Goal: Task Accomplishment & Management: Manage account settings

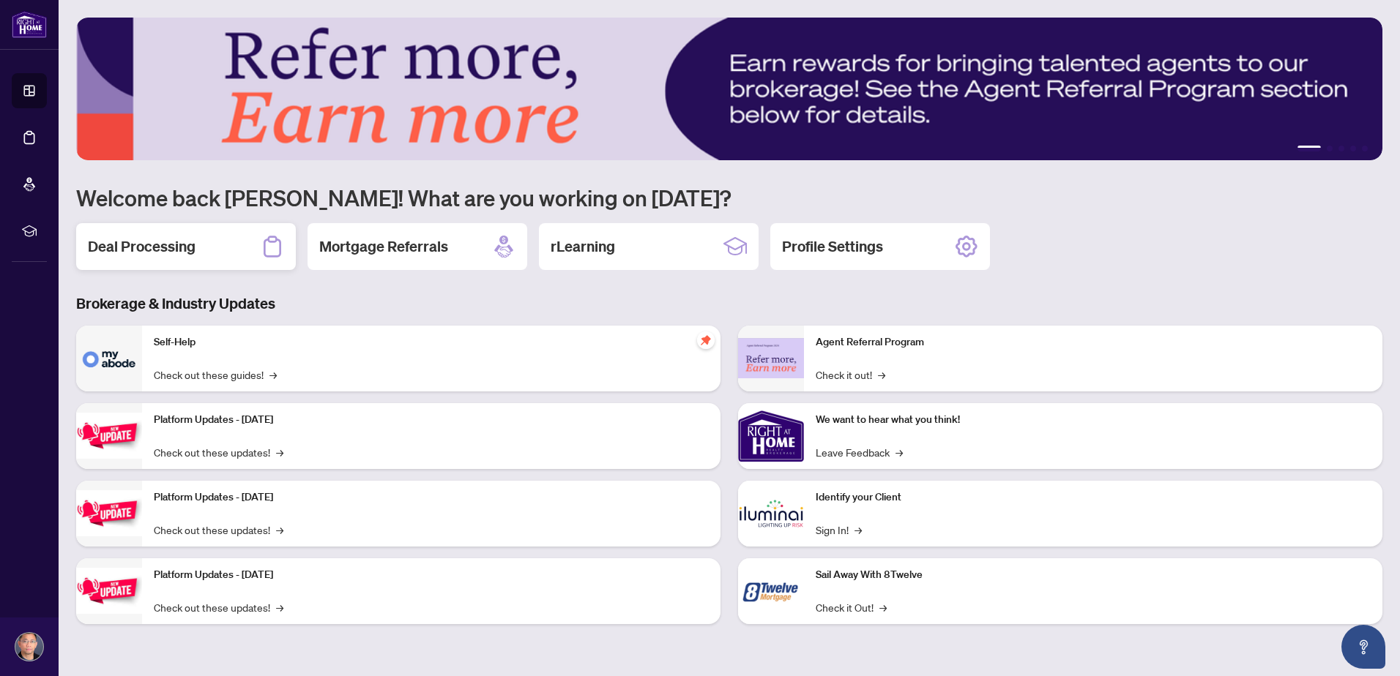
click at [190, 251] on h2 "Deal Processing" at bounding box center [142, 246] width 108 height 20
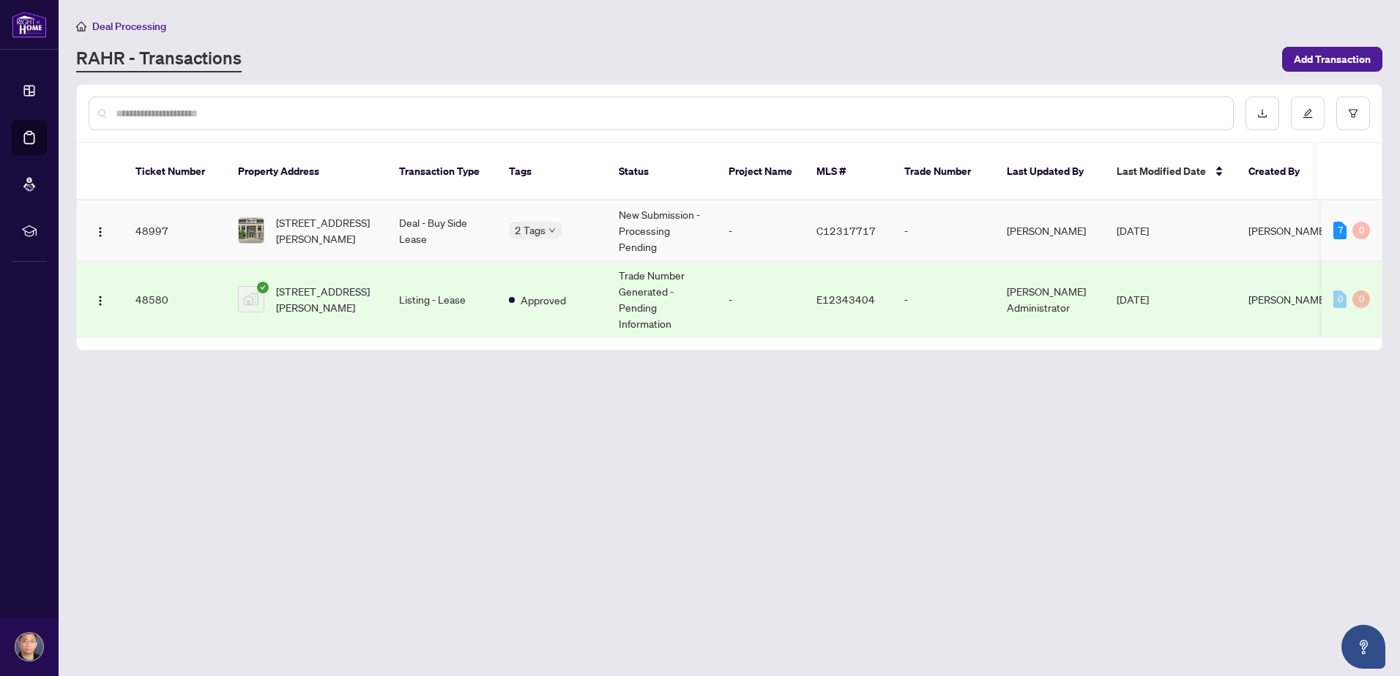
click at [555, 219] on body "Dashboard Deal Processing Mortgage Referrals rLearning [PERSON_NAME] [EMAIL_ADD…" at bounding box center [700, 338] width 1400 height 676
click at [551, 395] on main "Deal Processing [PERSON_NAME] - Transactions Add Transaction Ticket Number Prop…" at bounding box center [729, 338] width 1341 height 676
click at [102, 226] on img "button" at bounding box center [100, 232] width 12 height 12
click at [105, 241] on span "View Transaction" at bounding box center [170, 243] width 140 height 16
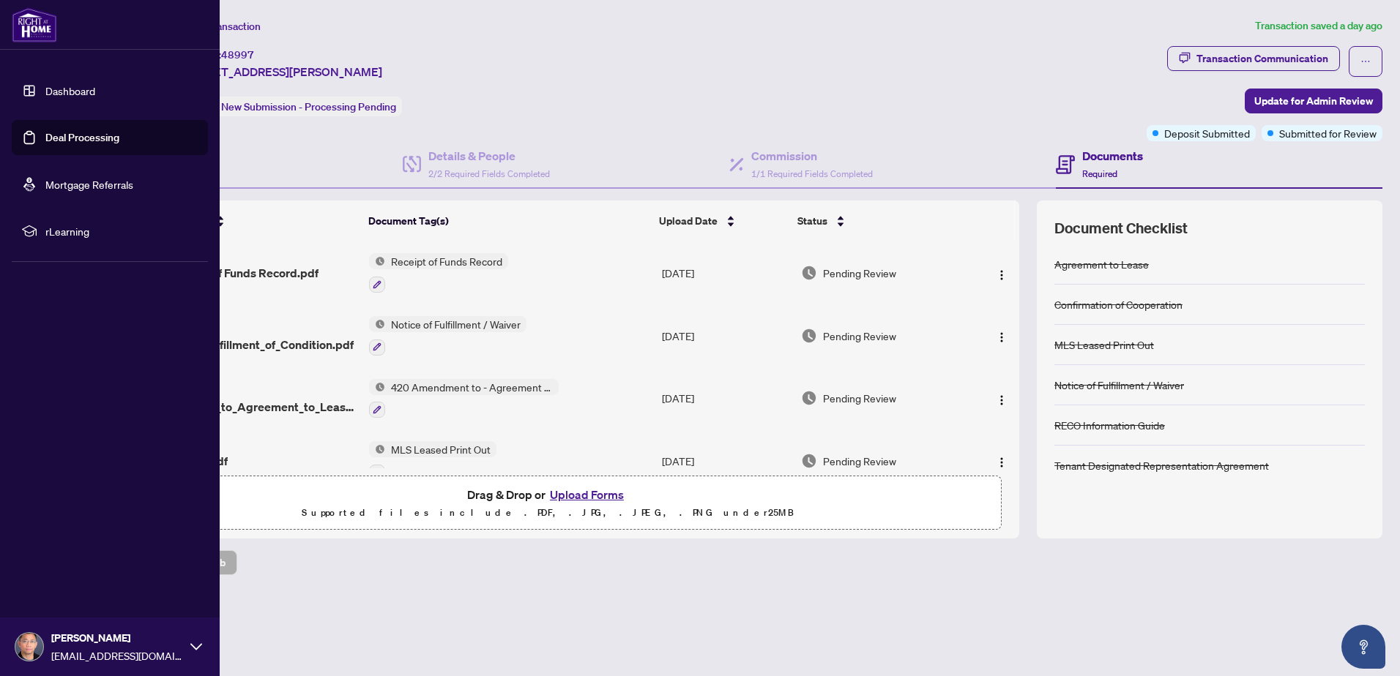
click at [51, 92] on link "Dashboard" at bounding box center [70, 90] width 50 height 13
